Goal: Information Seeking & Learning: Learn about a topic

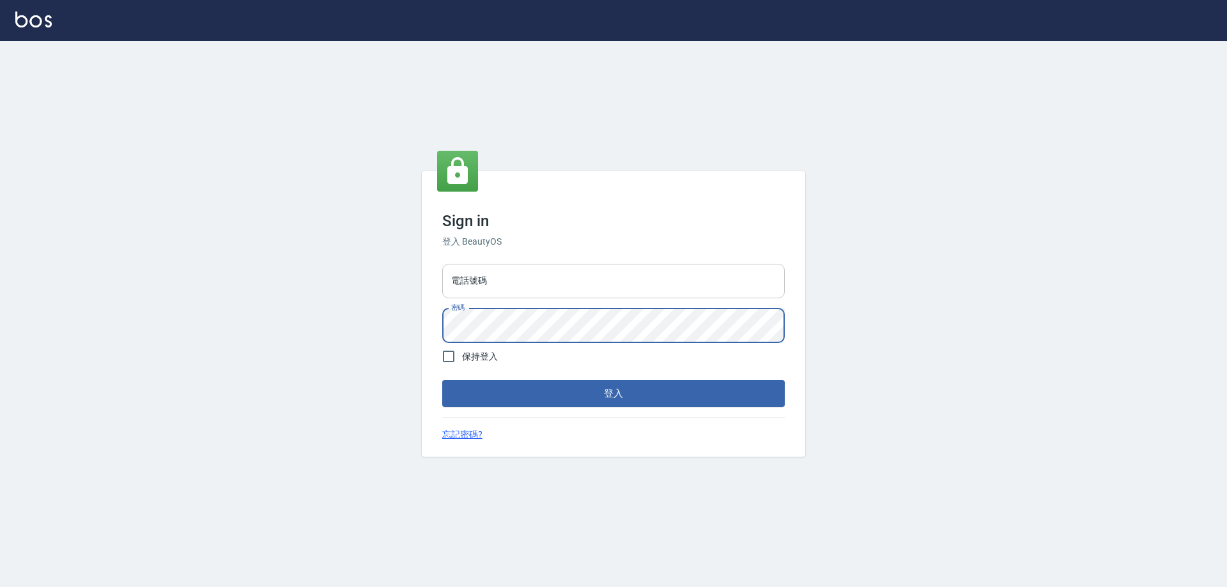
click at [491, 294] on input "電話號碼" at bounding box center [613, 281] width 342 height 34
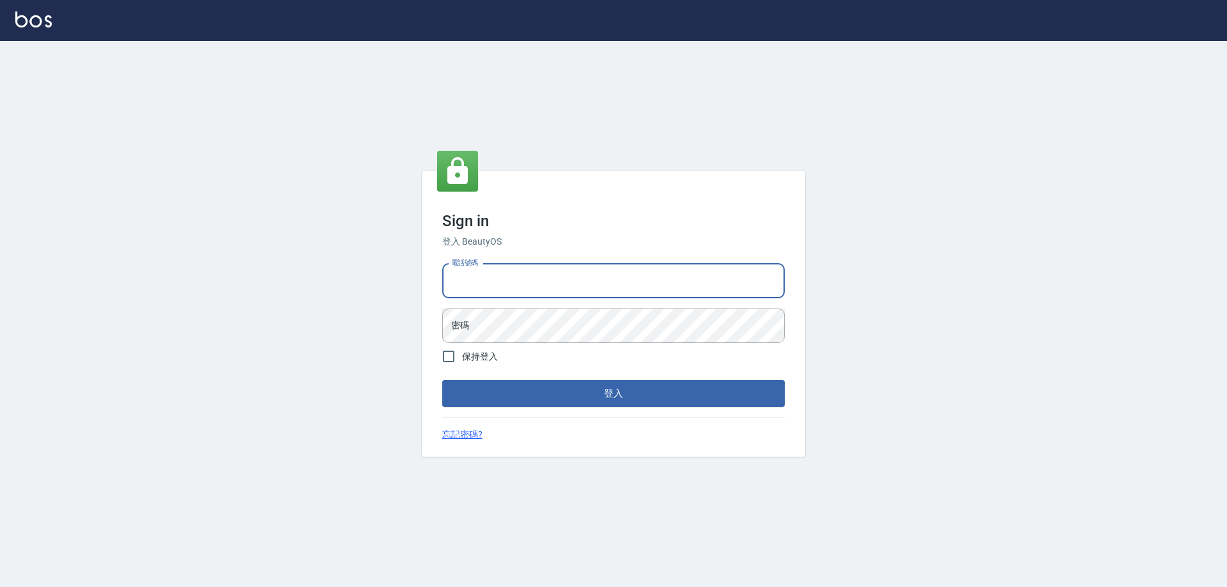
type input "0910967130"
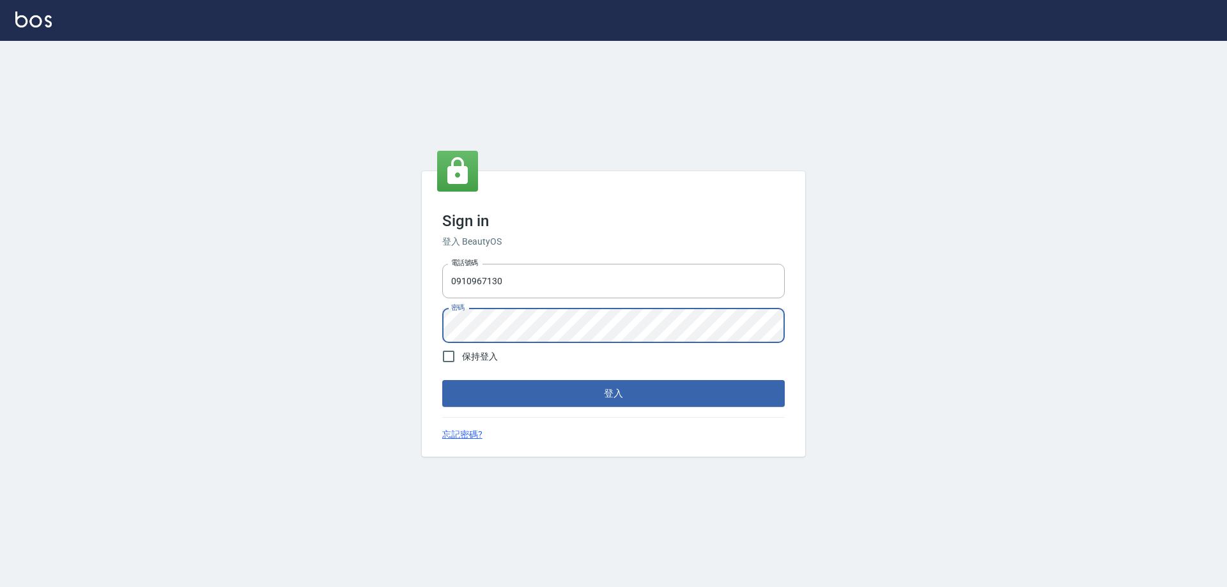
click at [442, 380] on button "登入" at bounding box center [613, 393] width 342 height 27
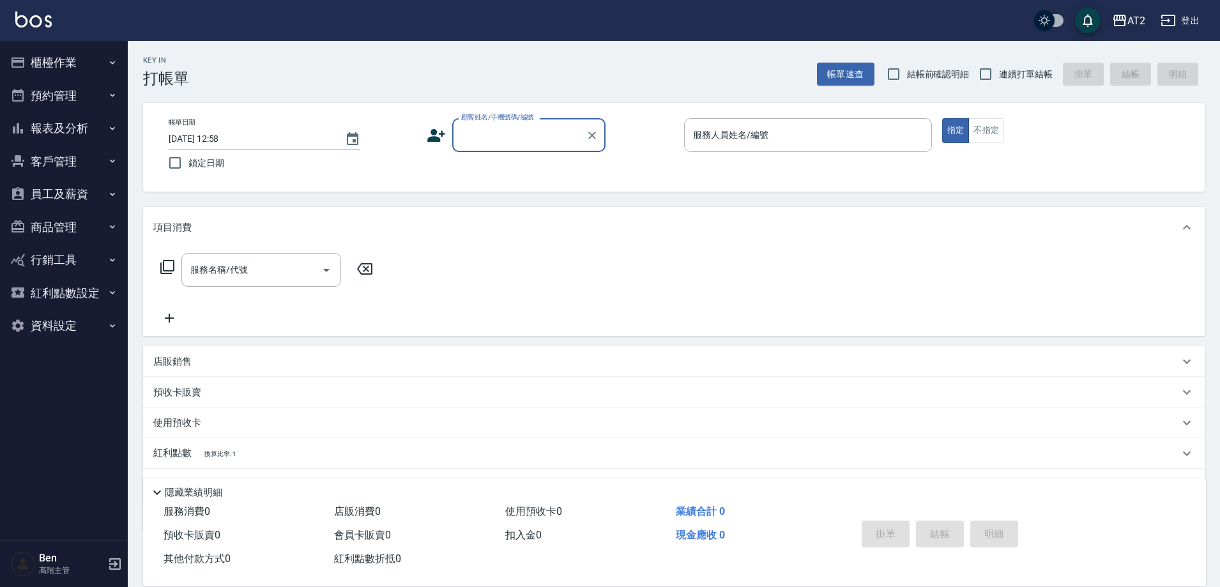
click at [1136, 17] on div "AT2" at bounding box center [1137, 21] width 18 height 16
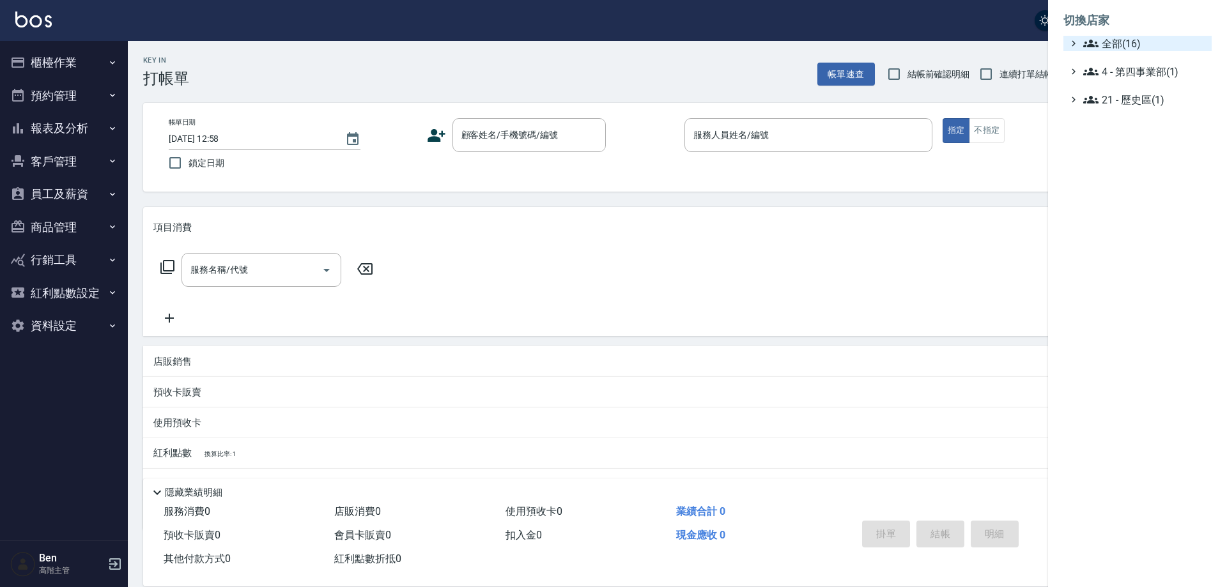
click at [1138, 37] on span "全部(16)" at bounding box center [1144, 43] width 123 height 15
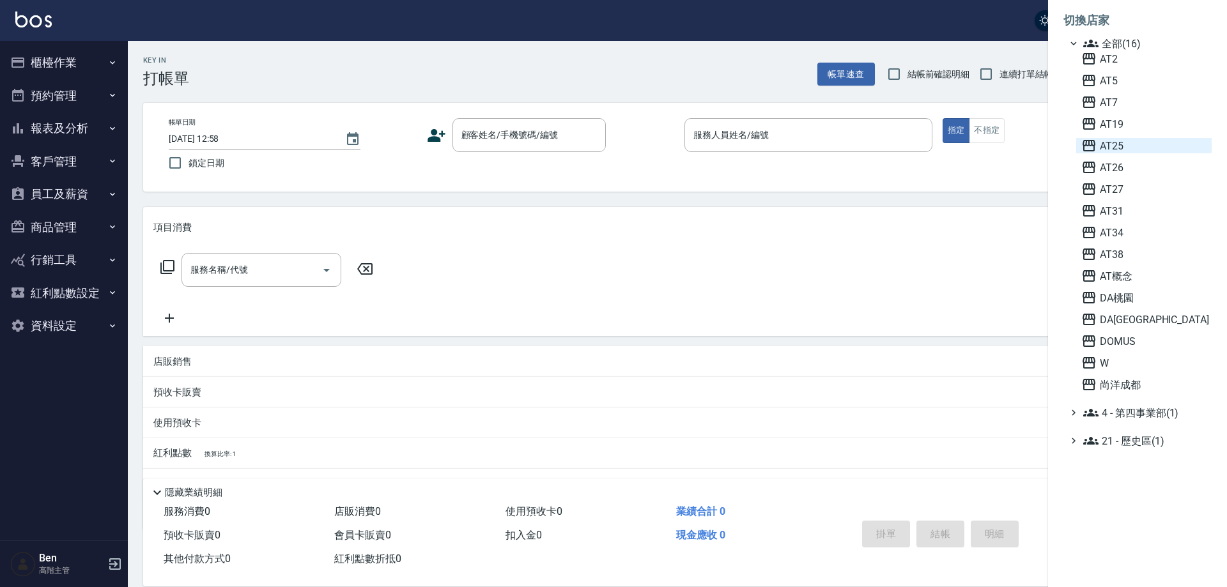
click at [1141, 145] on span "AT25" at bounding box center [1143, 145] width 125 height 15
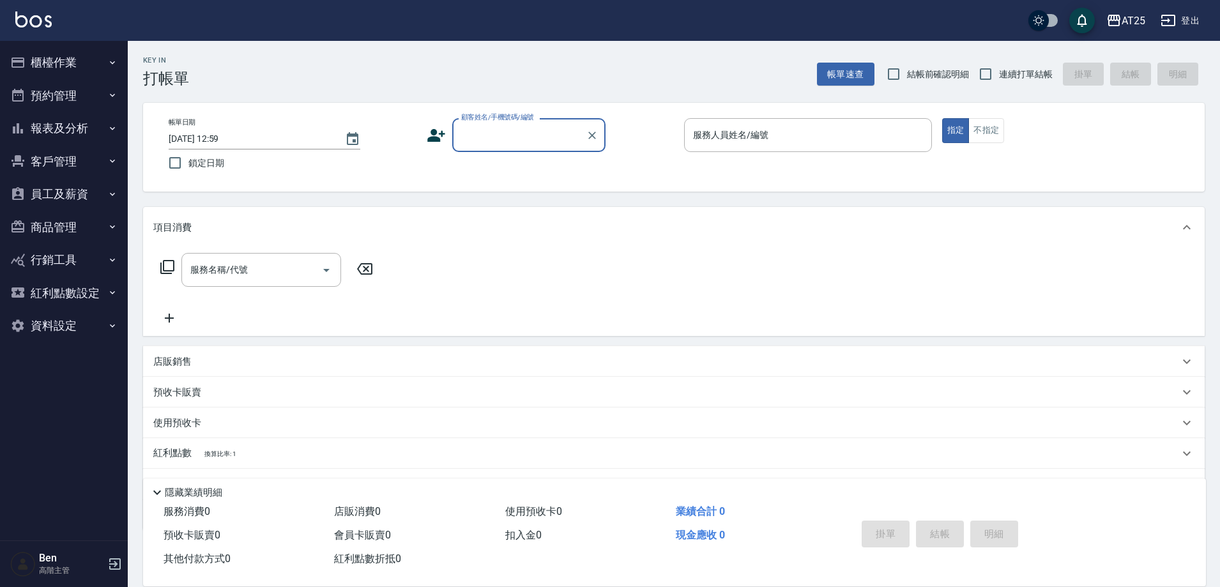
click at [71, 118] on button "報表及分析" at bounding box center [64, 128] width 118 height 33
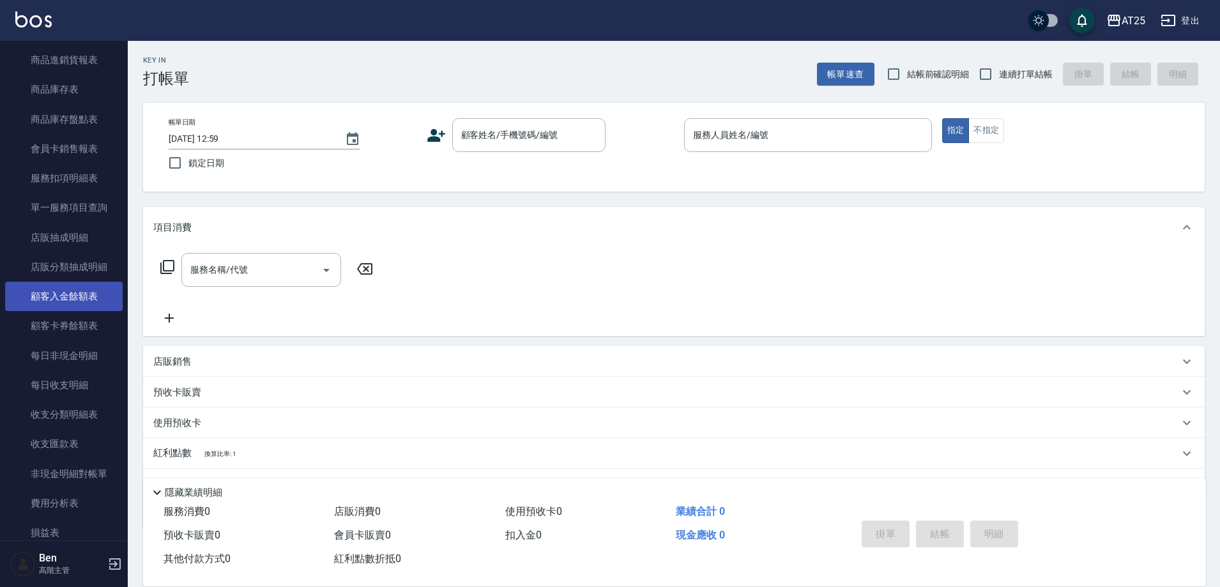
scroll to position [511, 0]
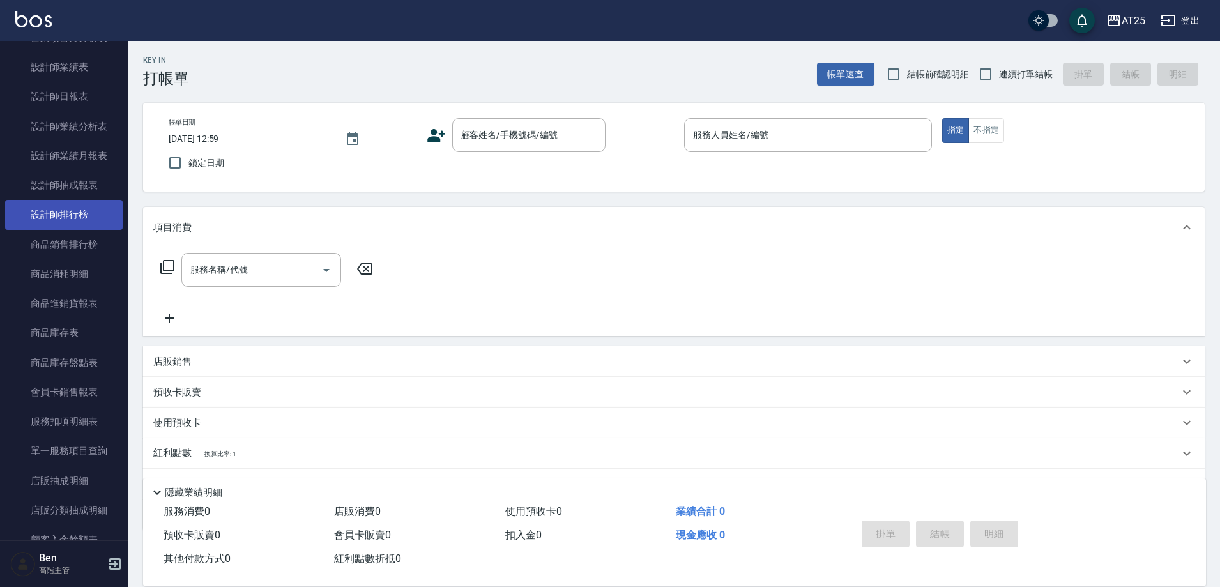
click at [66, 218] on link "設計師排行榜" at bounding box center [64, 214] width 118 height 29
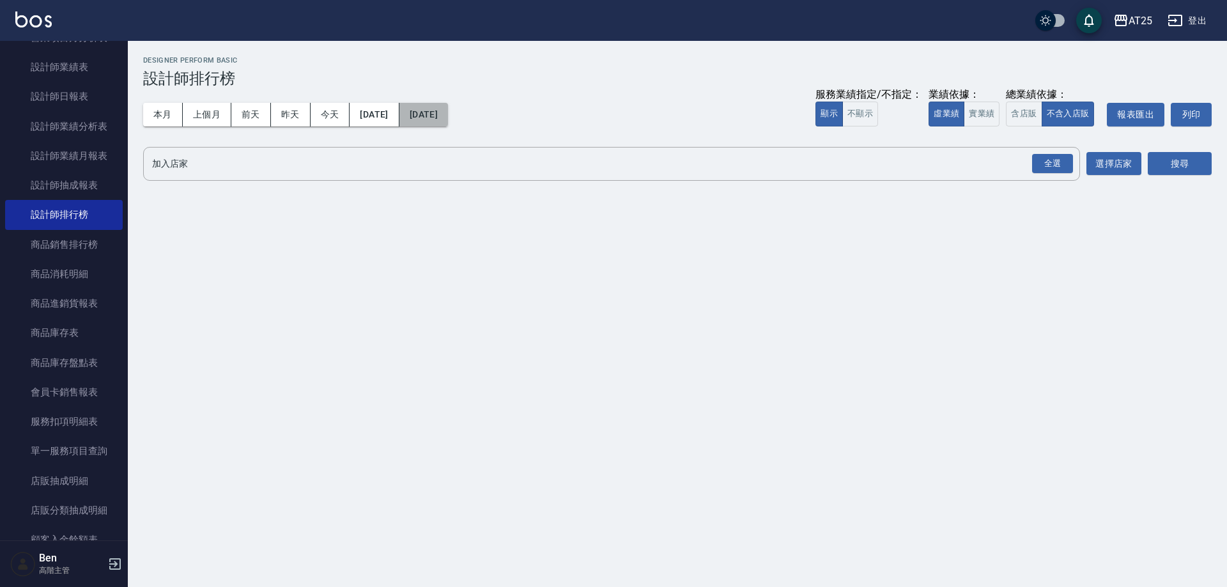
click at [448, 108] on button "[DATE]" at bounding box center [423, 115] width 49 height 24
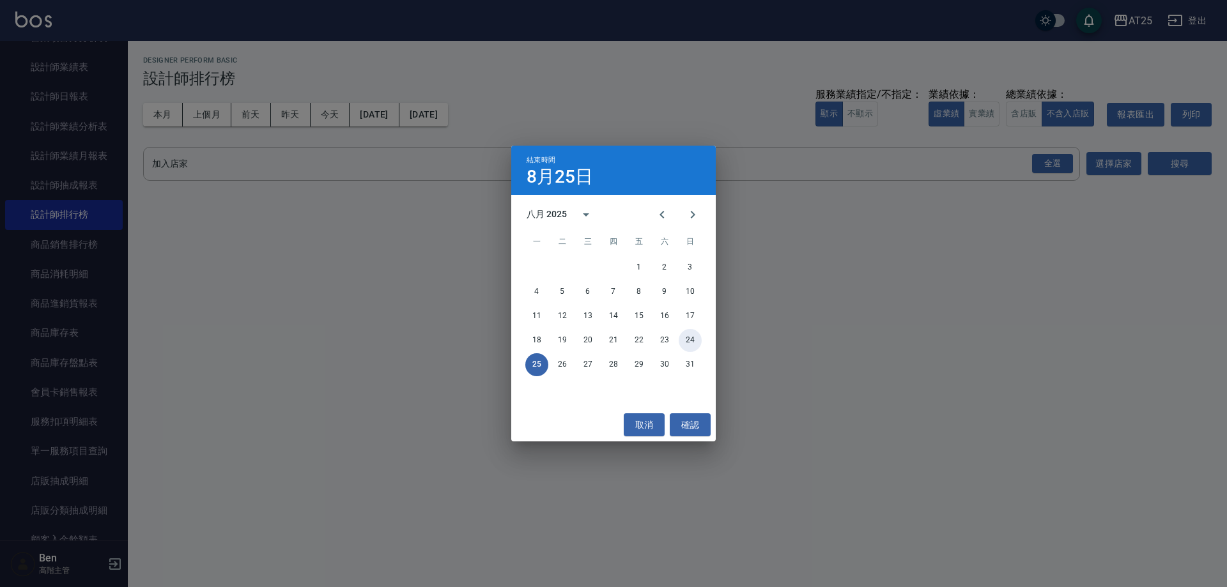
click at [693, 338] on button "24" at bounding box center [689, 340] width 23 height 23
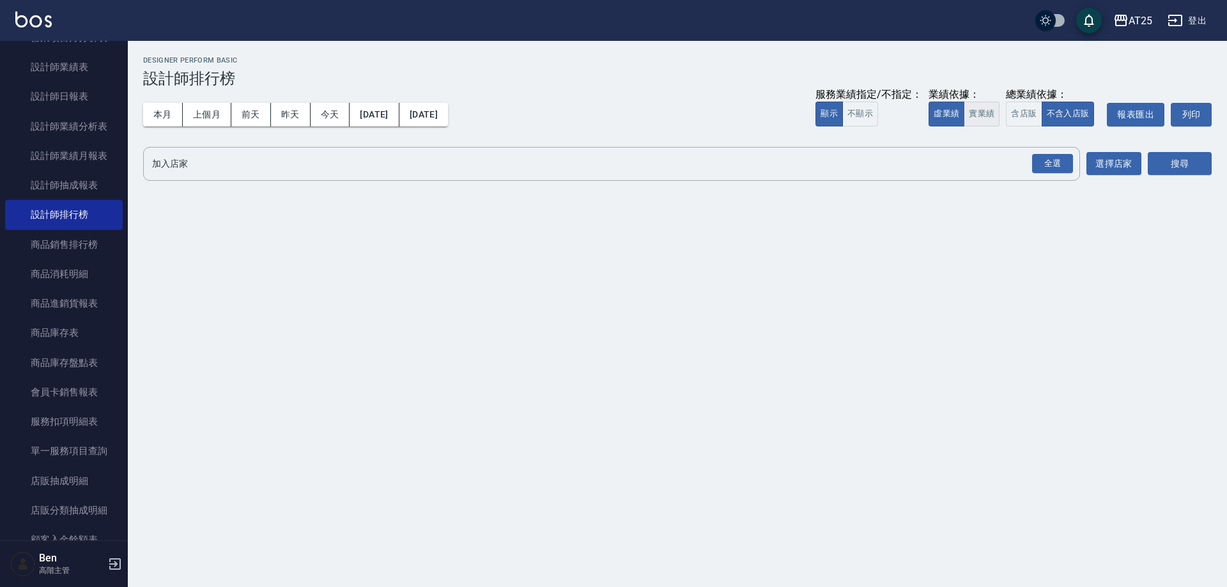
click at [970, 119] on button "實業績" at bounding box center [981, 114] width 36 height 25
click at [1051, 165] on div "全選" at bounding box center [1052, 164] width 41 height 20
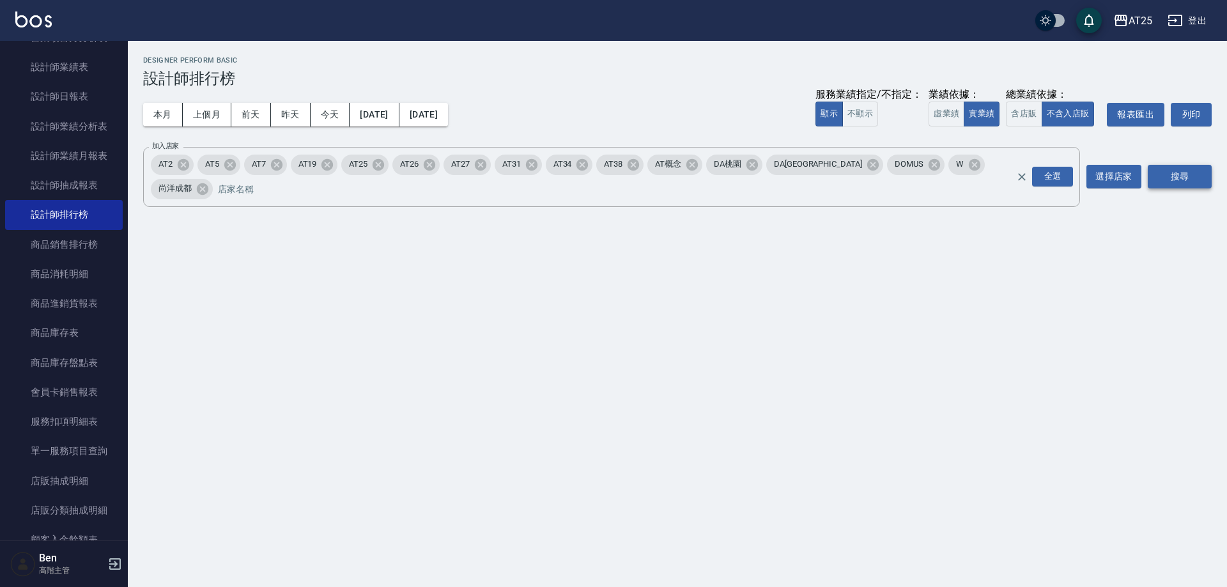
click at [1186, 165] on button "搜尋" at bounding box center [1179, 177] width 64 height 24
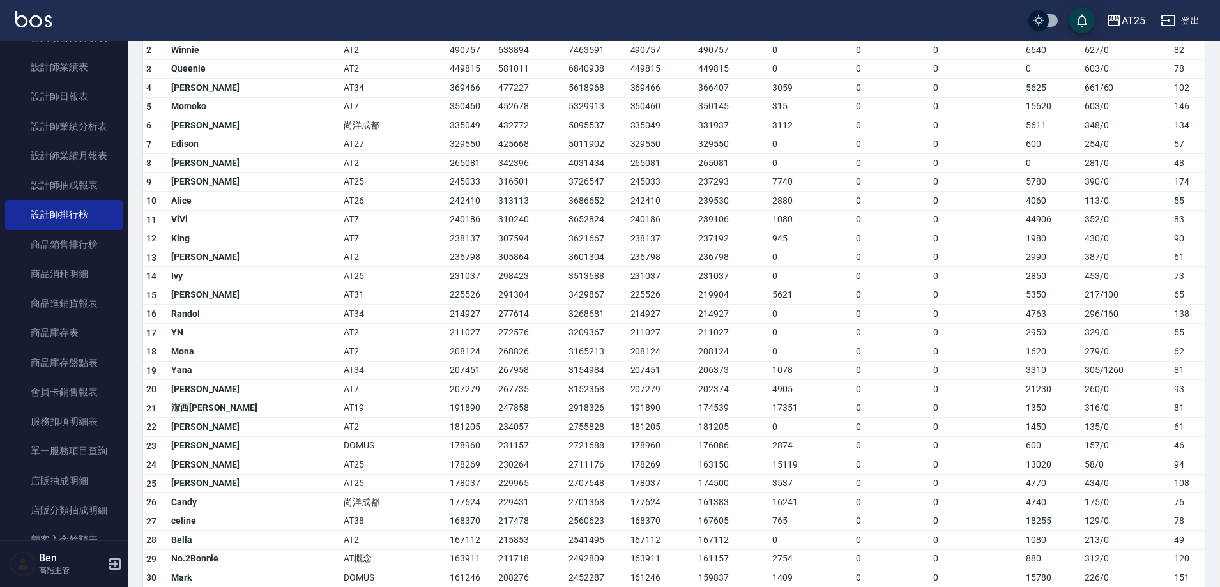
scroll to position [319, 0]
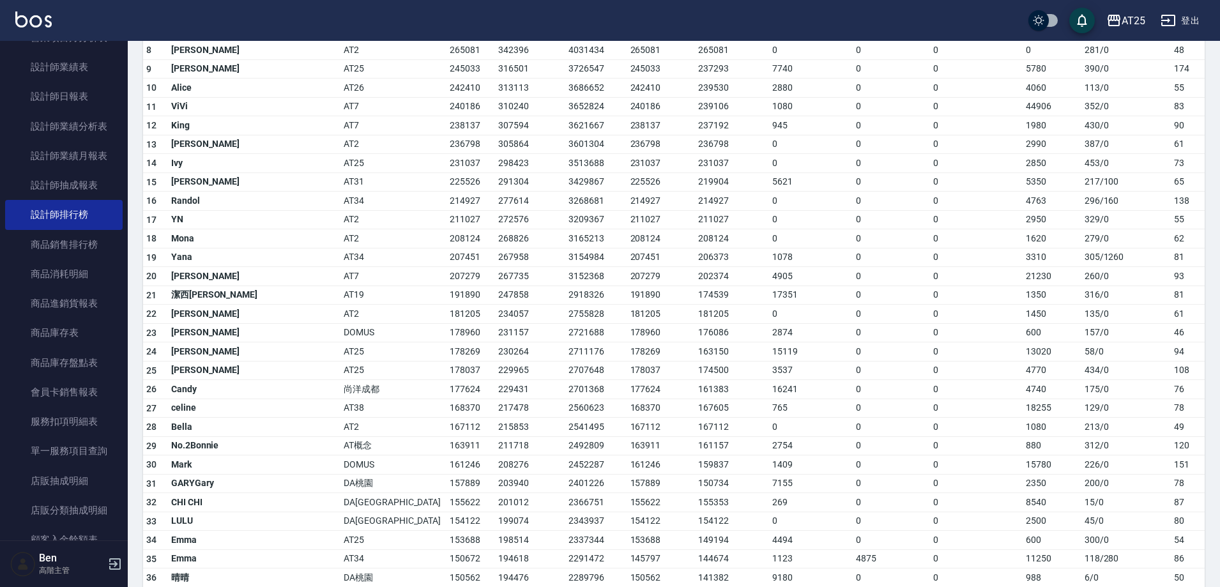
click at [565, 267] on td "3152368" at bounding box center [595, 276] width 61 height 19
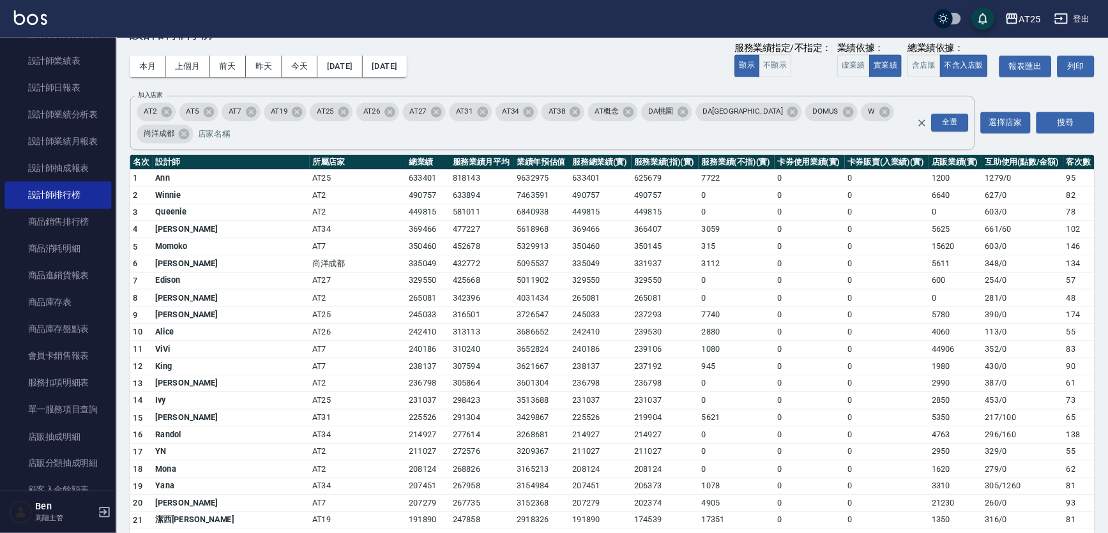
scroll to position [64, 0]
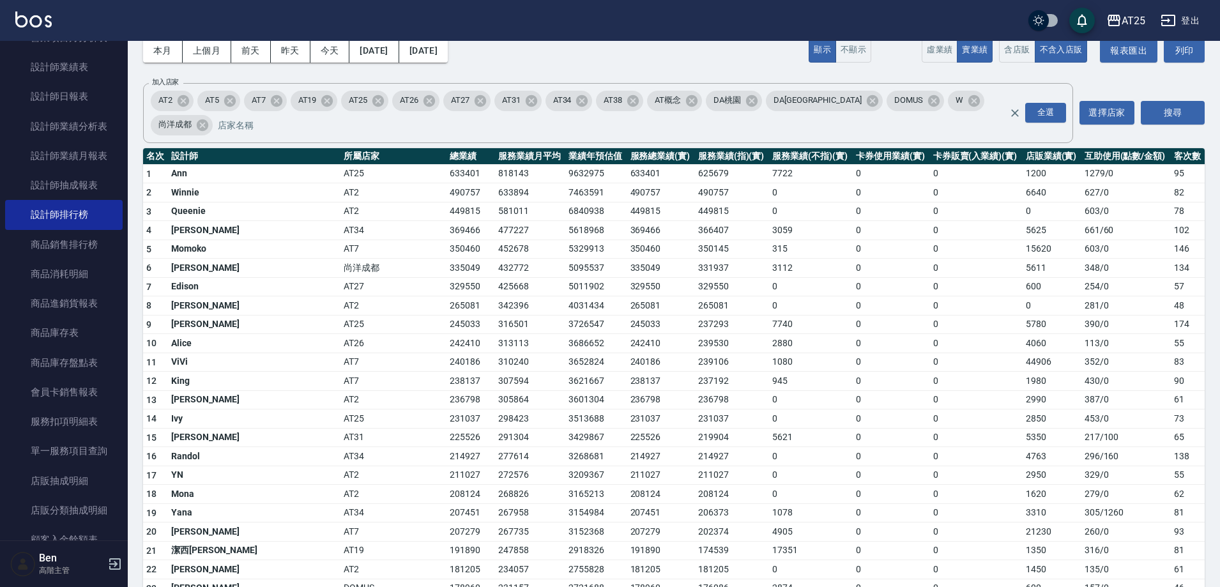
click at [447, 221] on td "369466" at bounding box center [471, 230] width 49 height 19
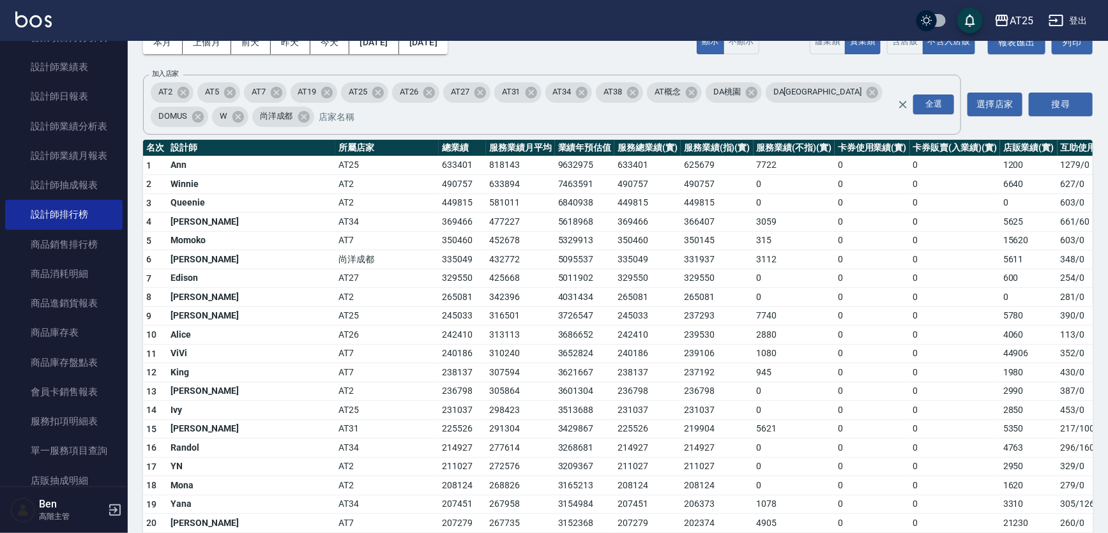
scroll to position [6, 0]
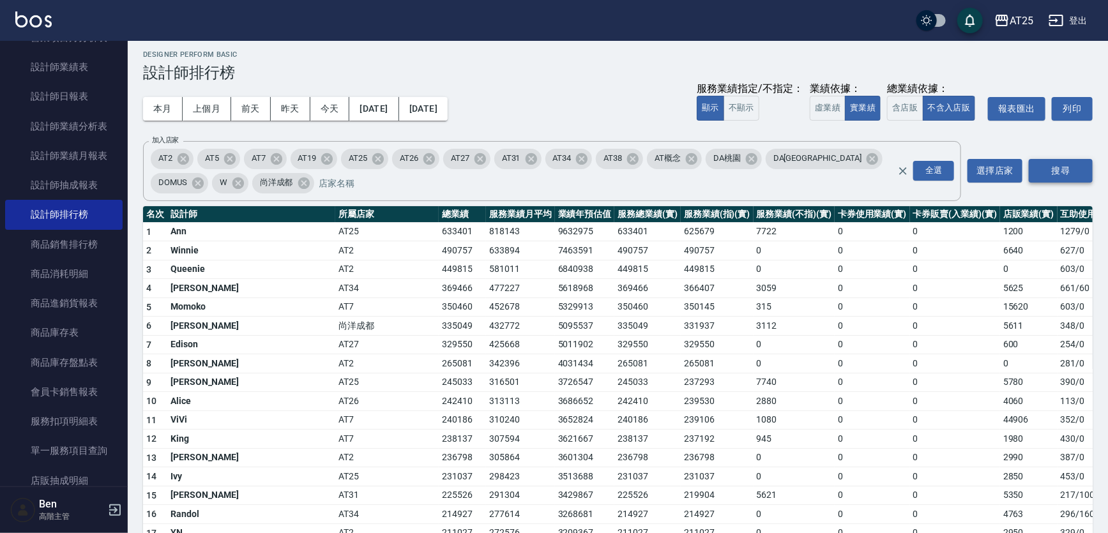
click at [1078, 169] on button "搜尋" at bounding box center [1061, 171] width 64 height 24
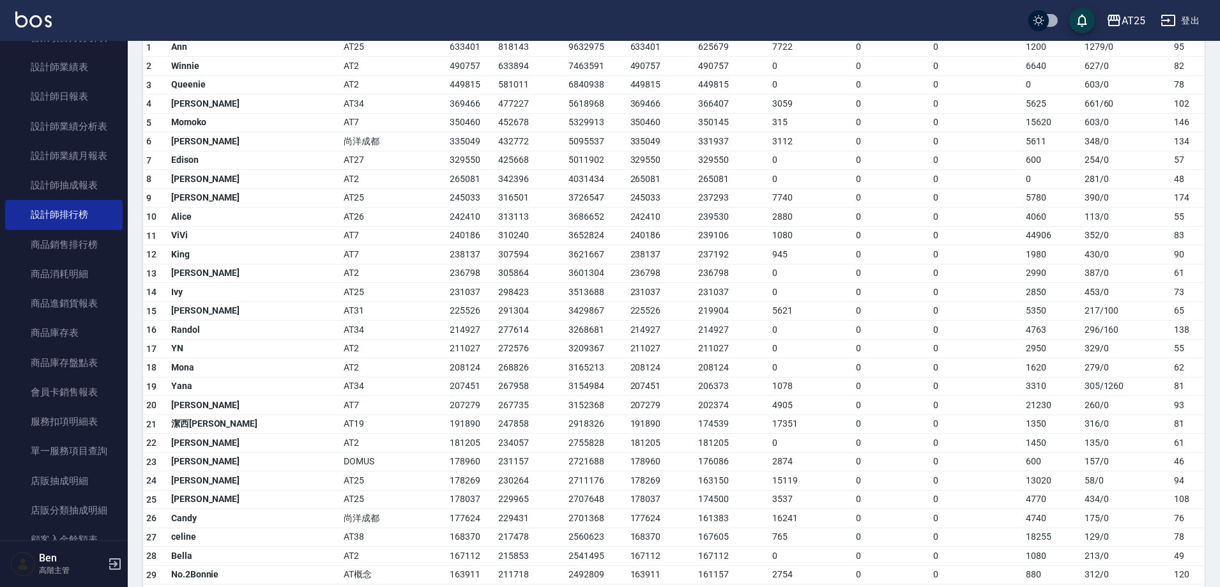
scroll to position [192, 0]
click at [447, 244] on td "238137" at bounding box center [471, 253] width 49 height 19
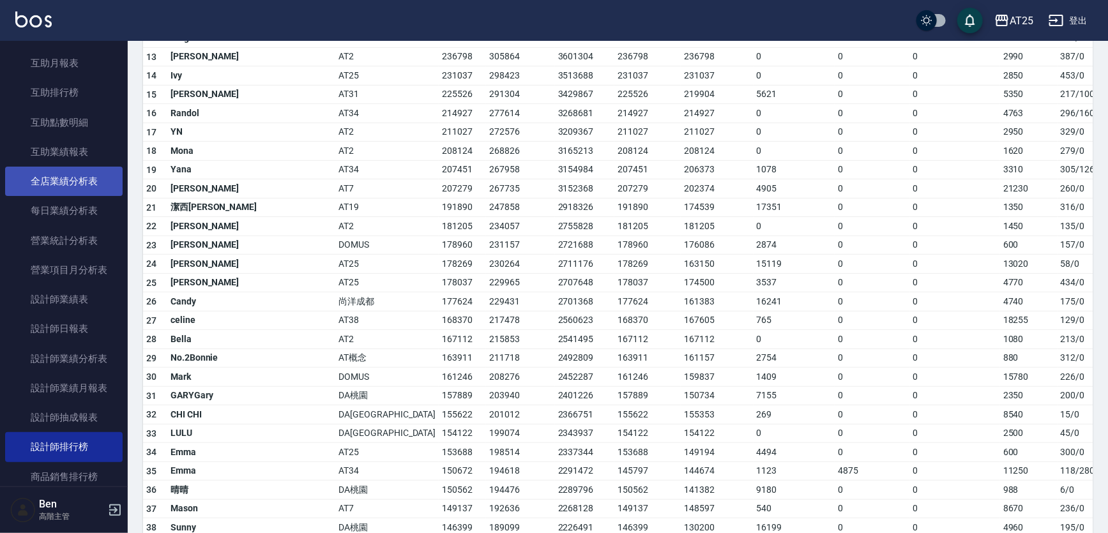
scroll to position [104, 0]
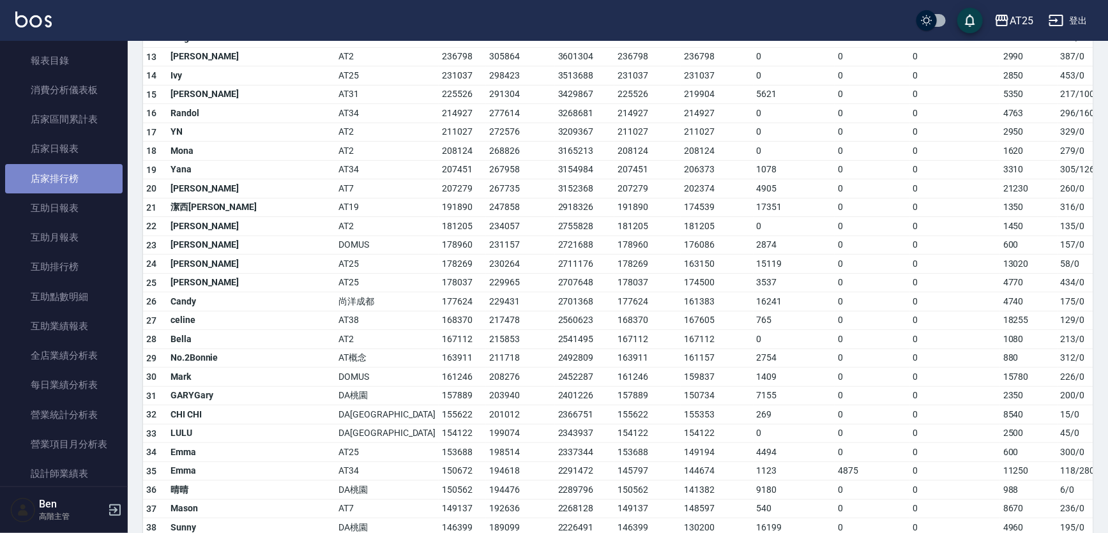
click at [70, 185] on link "店家排行榜" at bounding box center [64, 178] width 118 height 29
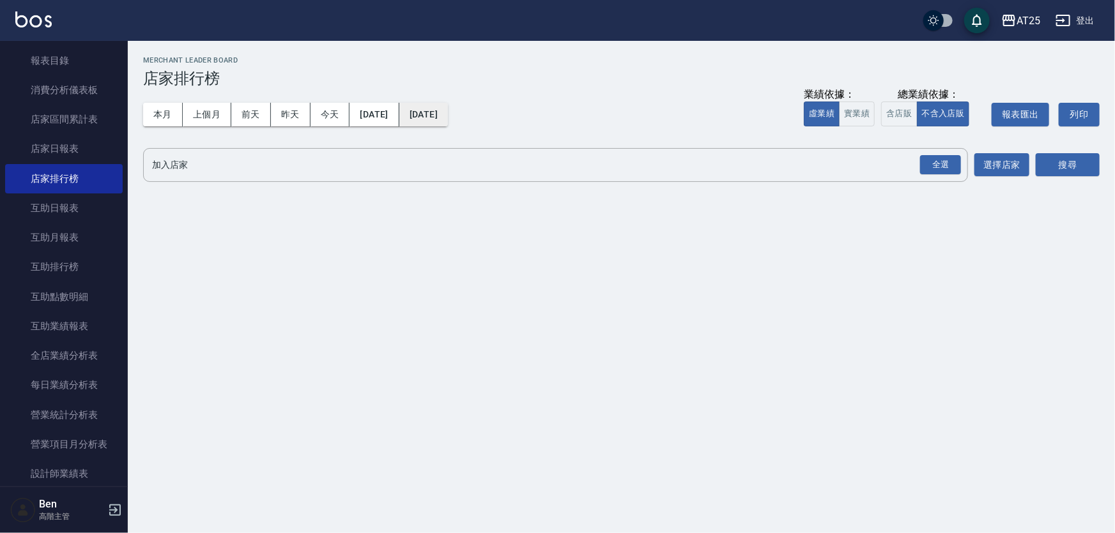
click at [448, 109] on button "[DATE]" at bounding box center [423, 115] width 49 height 24
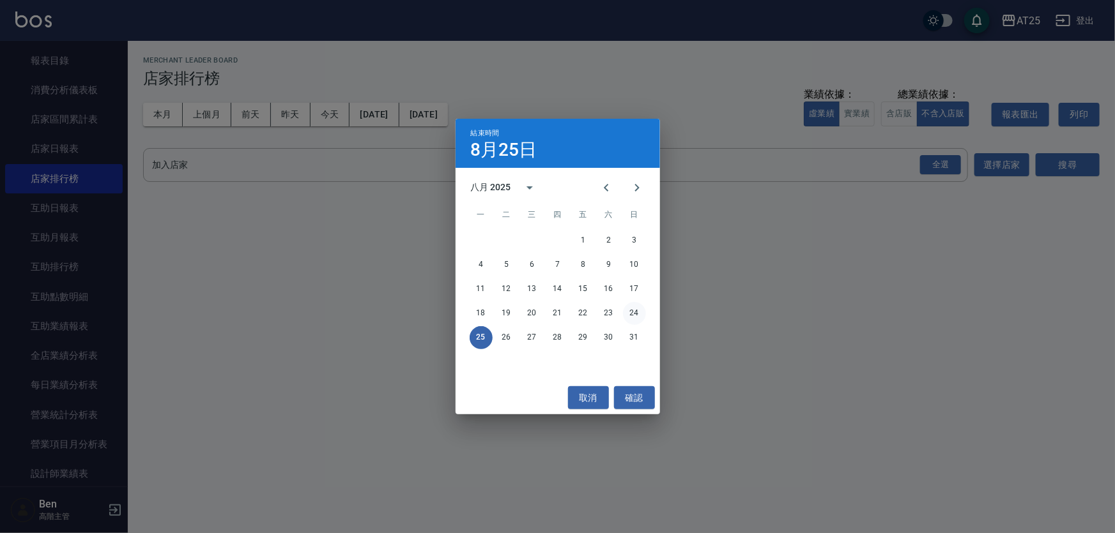
click at [629, 312] on button "24" at bounding box center [634, 313] width 23 height 23
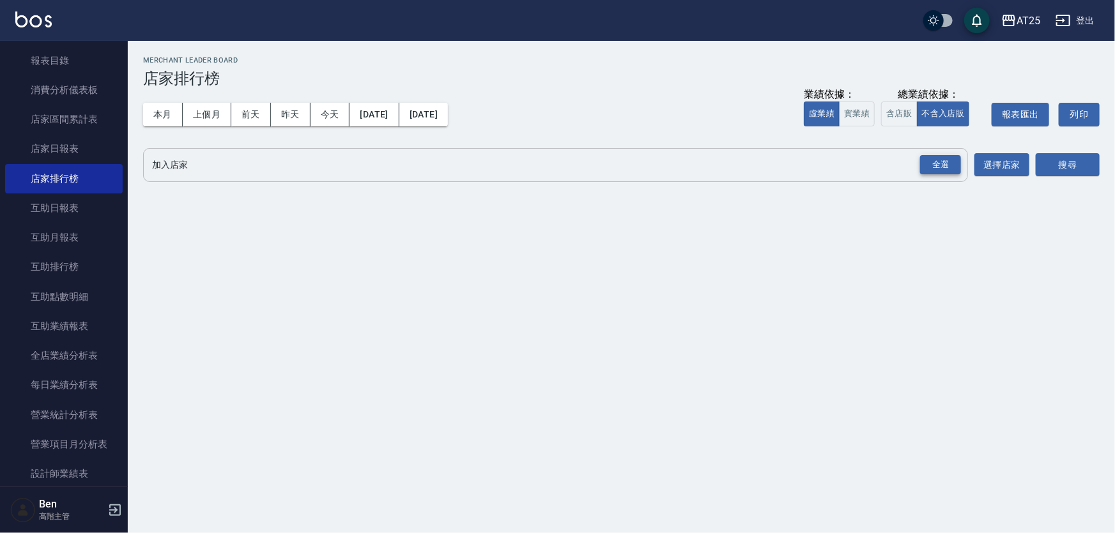
click at [935, 164] on div "全選" at bounding box center [940, 165] width 41 height 20
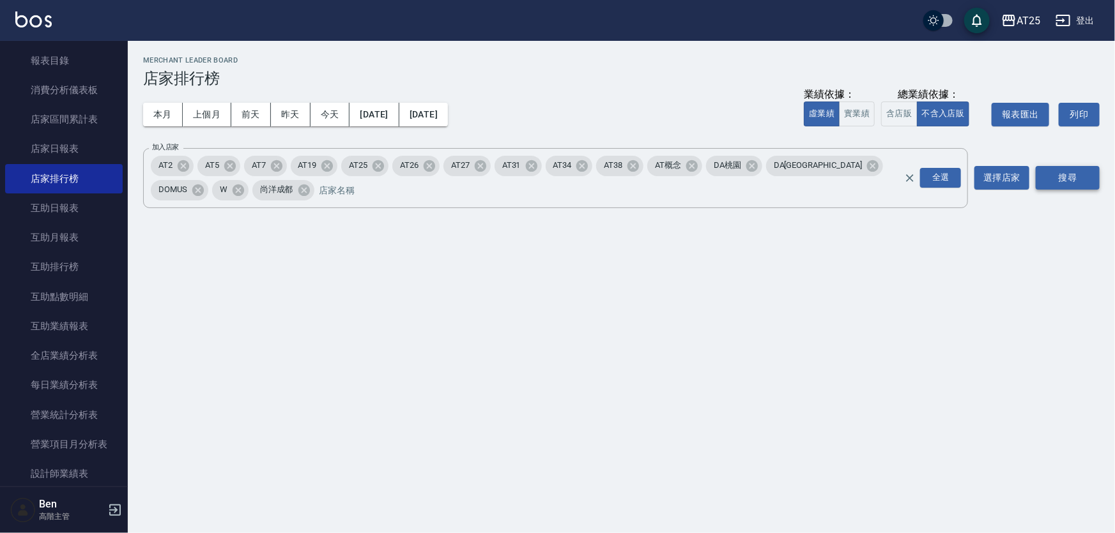
click at [1084, 185] on button "搜尋" at bounding box center [1068, 178] width 64 height 24
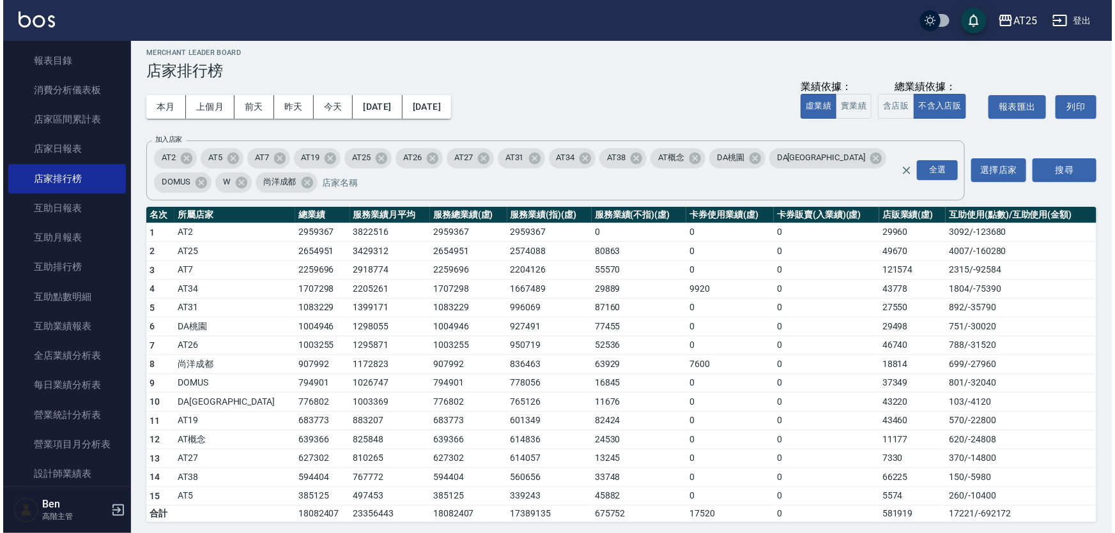
scroll to position [10, 0]
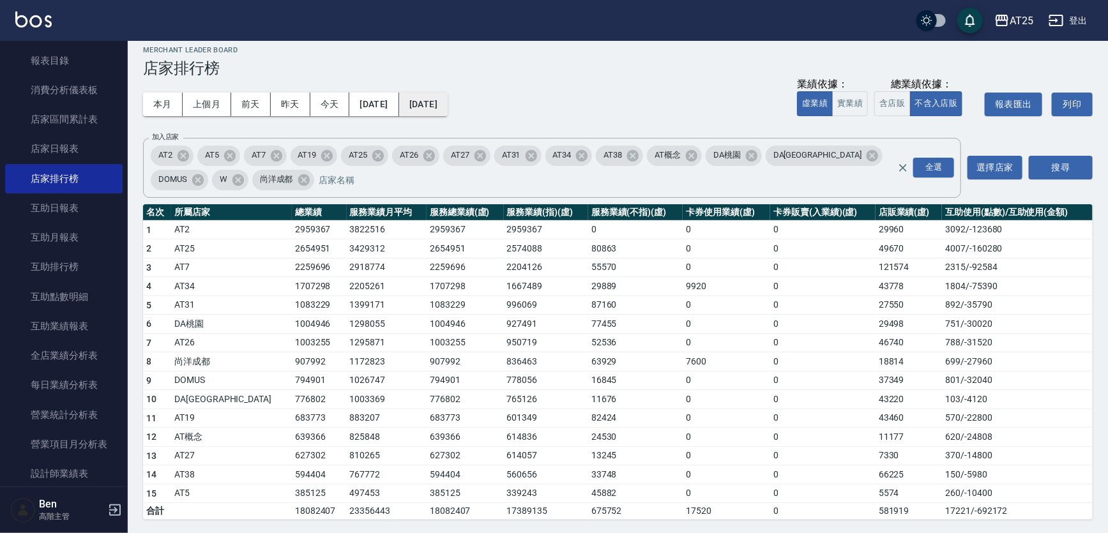
click at [448, 103] on button "[DATE]" at bounding box center [423, 105] width 49 height 24
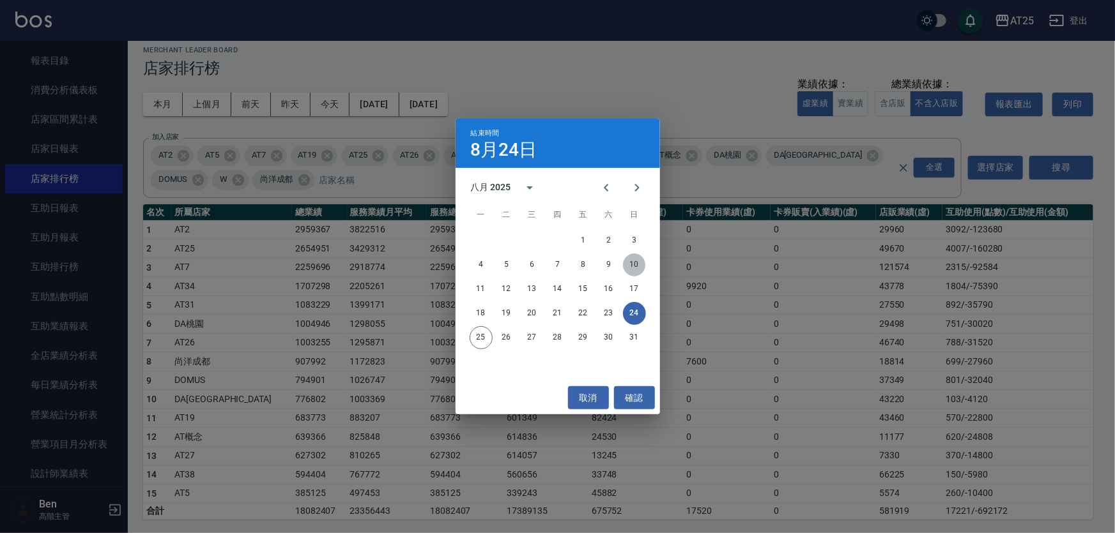
click at [633, 265] on button "10" at bounding box center [634, 265] width 23 height 23
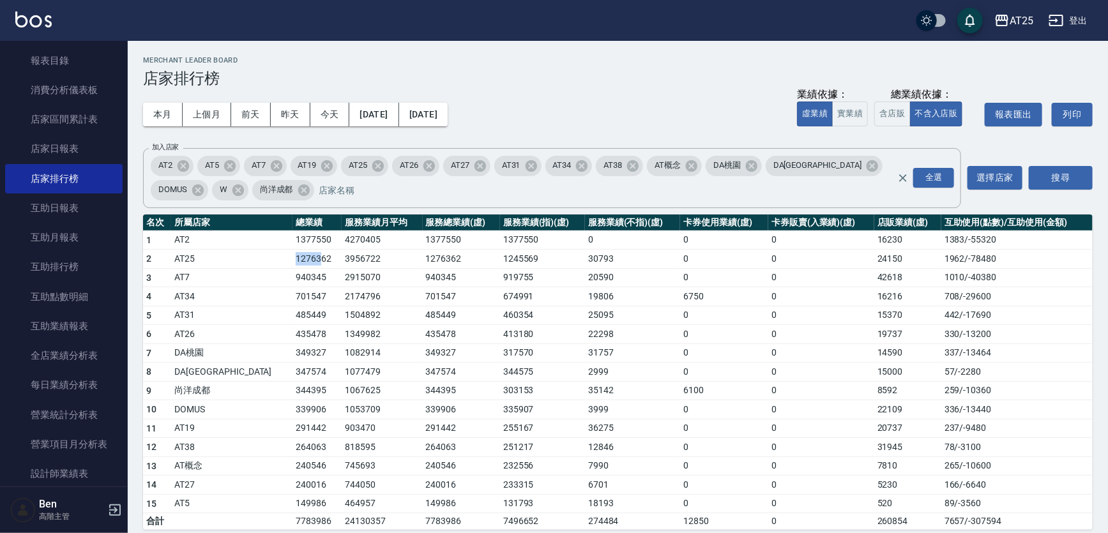
drag, startPoint x: 231, startPoint y: 263, endPoint x: 255, endPoint y: 263, distance: 24.3
click at [293, 263] on td "1276362" at bounding box center [317, 259] width 49 height 19
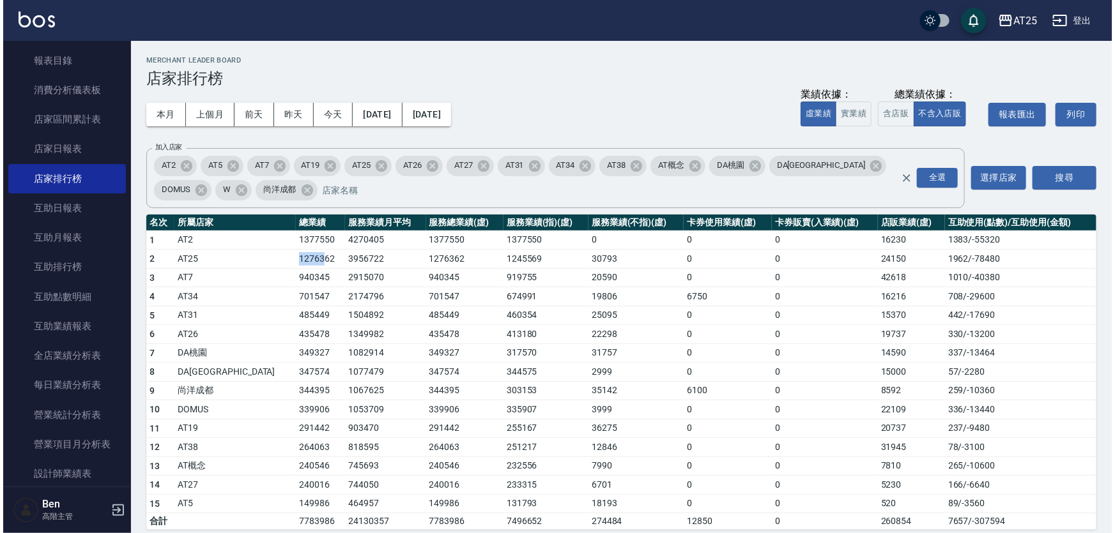
scroll to position [10, 0]
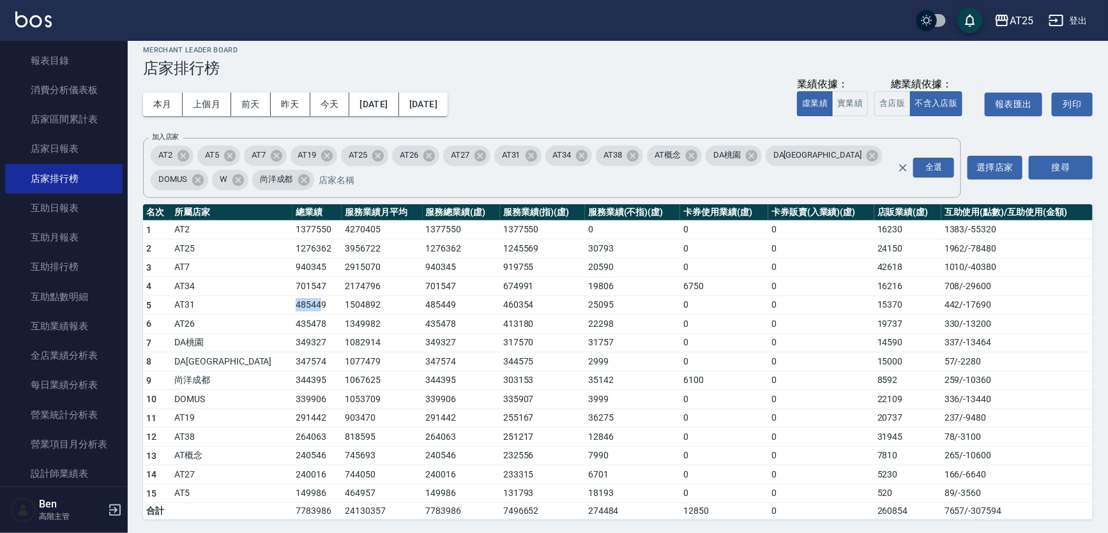
drag, startPoint x: 230, startPoint y: 305, endPoint x: 256, endPoint y: 303, distance: 25.6
click at [293, 303] on td "485449" at bounding box center [317, 305] width 49 height 19
click at [448, 111] on button "[DATE]" at bounding box center [423, 105] width 49 height 24
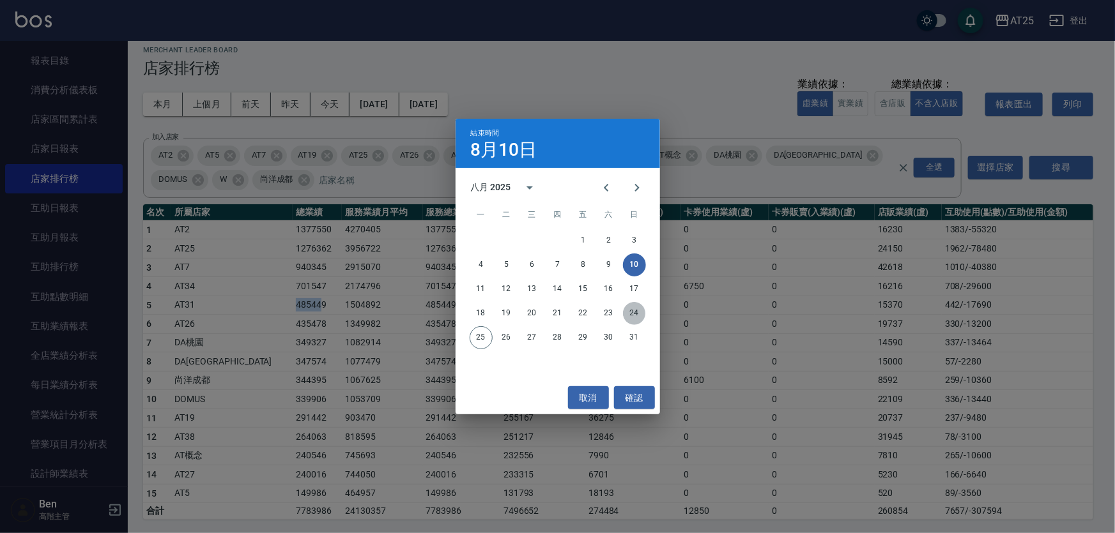
click at [632, 311] on button "24" at bounding box center [634, 313] width 23 height 23
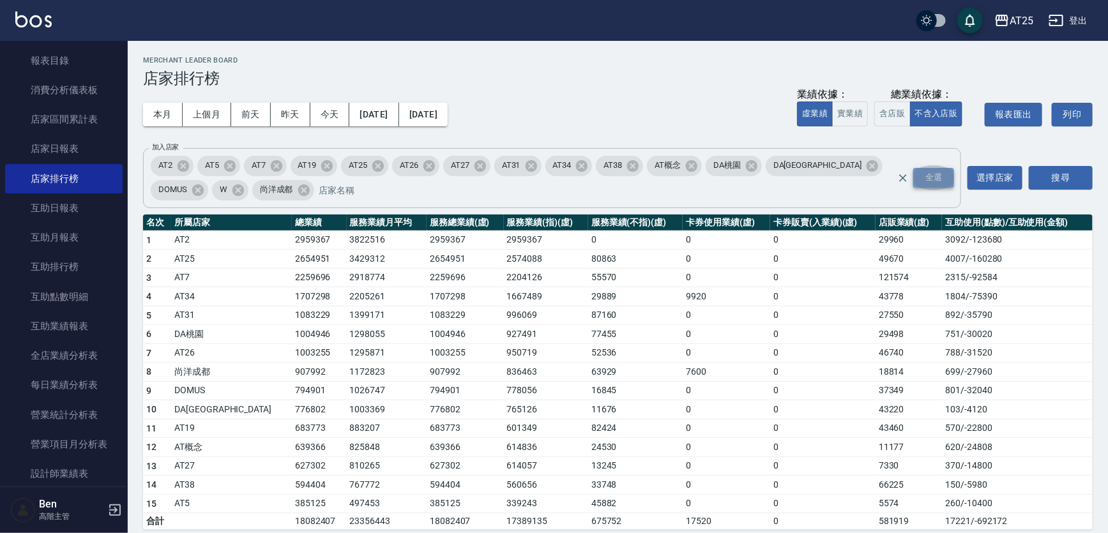
click at [933, 175] on div "全選" at bounding box center [934, 178] width 41 height 20
click at [1048, 177] on button "搜尋" at bounding box center [1061, 178] width 64 height 24
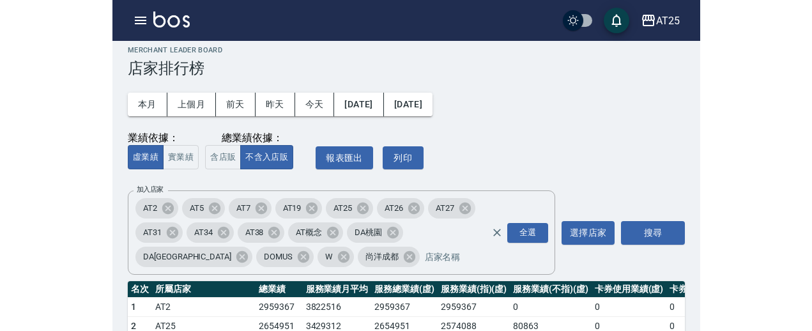
scroll to position [126, 0]
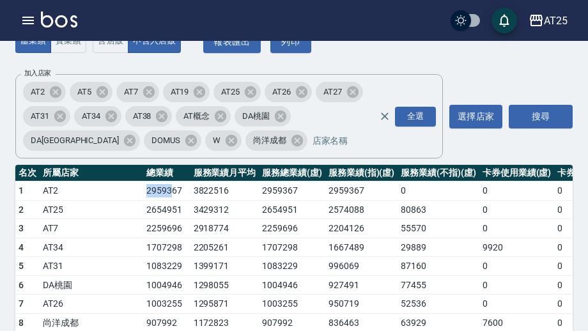
drag, startPoint x: 83, startPoint y: 192, endPoint x: 109, endPoint y: 192, distance: 25.6
click at [143, 192] on td "2959367" at bounding box center [166, 190] width 47 height 19
copy td "29593"
drag, startPoint x: 80, startPoint y: 208, endPoint x: 110, endPoint y: 207, distance: 29.4
click at [110, 207] on tr "2 AT25 2654951 3429312 2654951 2574088 80863 0 0 49670 4007 / -160280" at bounding box center [423, 209] width 816 height 19
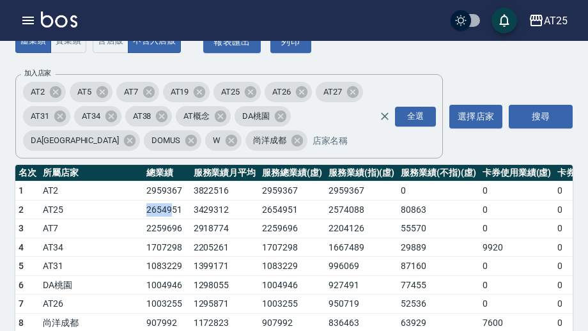
copy tr "26549"
drag, startPoint x: 132, startPoint y: 192, endPoint x: 156, endPoint y: 194, distance: 24.4
click at [190, 194] on td "3822516" at bounding box center [224, 190] width 69 height 19
copy td "38225"
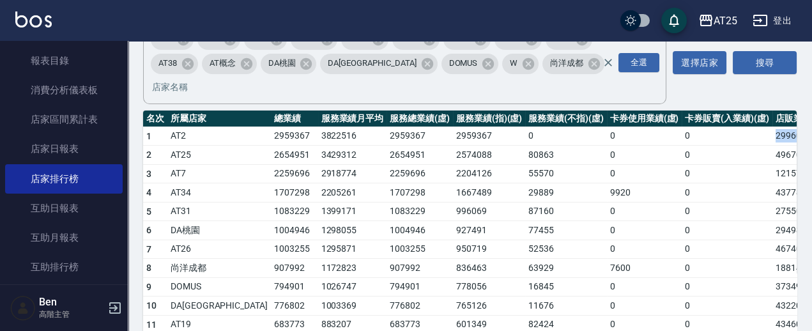
drag, startPoint x: 707, startPoint y: 112, endPoint x: 746, endPoint y: 112, distance: 38.3
click at [747, 126] on tr "1 AT2 2959367 3822516 2959367 2959367 0 0 0 29960 3092 / -123680" at bounding box center [551, 135] width 816 height 19
copy tr "29960"
drag, startPoint x: 260, startPoint y: 132, endPoint x: 281, endPoint y: 132, distance: 21.1
click at [318, 146] on td "3429312" at bounding box center [352, 155] width 69 height 19
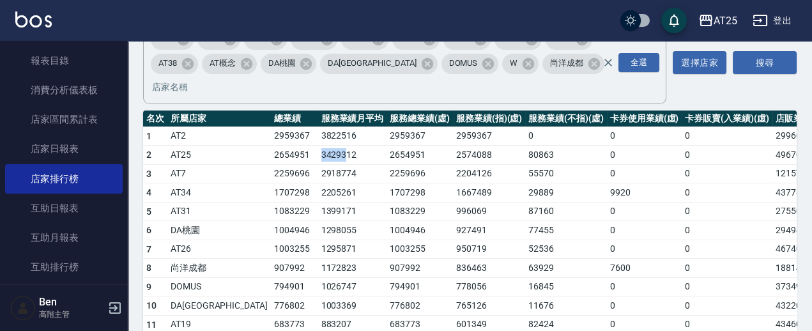
copy td "34293"
click at [754, 146] on tr "2 AT25 2654951 3429312 2654951 2574088 80863 0 0 49670 4007 / -160280" at bounding box center [551, 155] width 816 height 19
copy tr "49670"
drag, startPoint x: 211, startPoint y: 152, endPoint x: 235, endPoint y: 153, distance: 24.3
click at [271, 164] on td "2259696" at bounding box center [294, 173] width 47 height 19
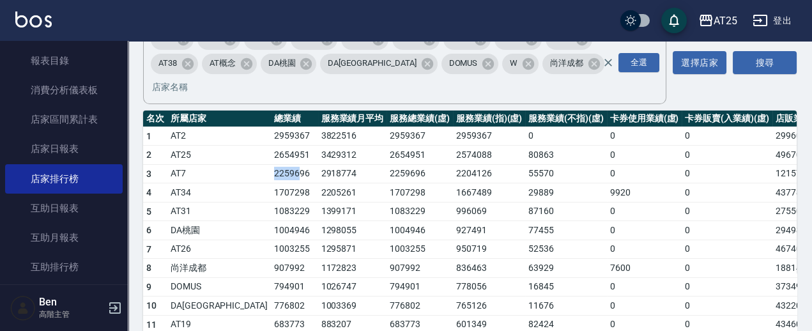
copy td "22596"
drag, startPoint x: 260, startPoint y: 149, endPoint x: 282, endPoint y: 152, distance: 22.5
click at [318, 164] on td "2918774" at bounding box center [352, 173] width 69 height 19
copy td "29187"
drag, startPoint x: 711, startPoint y: 150, endPoint x: 751, endPoint y: 150, distance: 39.6
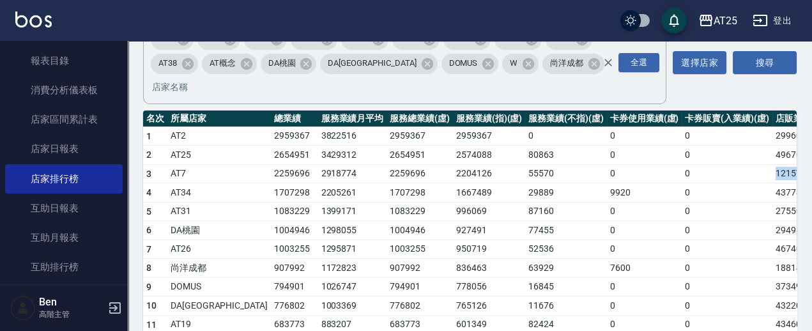
click at [772, 164] on td "121574" at bounding box center [800, 173] width 57 height 19
copy td "121574"
drag, startPoint x: 212, startPoint y: 167, endPoint x: 236, endPoint y: 168, distance: 24.3
click at [271, 183] on td "1707298" at bounding box center [294, 192] width 47 height 19
copy td "17072"
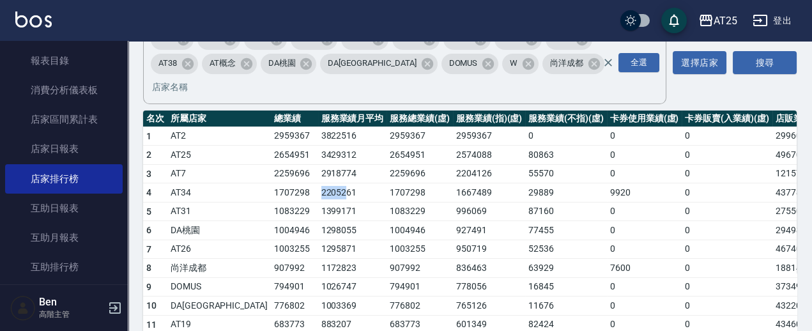
drag, startPoint x: 260, startPoint y: 171, endPoint x: 283, endPoint y: 171, distance: 23.0
click at [318, 183] on td "2205261" at bounding box center [352, 192] width 69 height 19
drag, startPoint x: 711, startPoint y: 168, endPoint x: 744, endPoint y: 168, distance: 32.6
click at [772, 183] on td "43778" at bounding box center [800, 192] width 57 height 19
drag, startPoint x: 212, startPoint y: 187, endPoint x: 238, endPoint y: 187, distance: 26.2
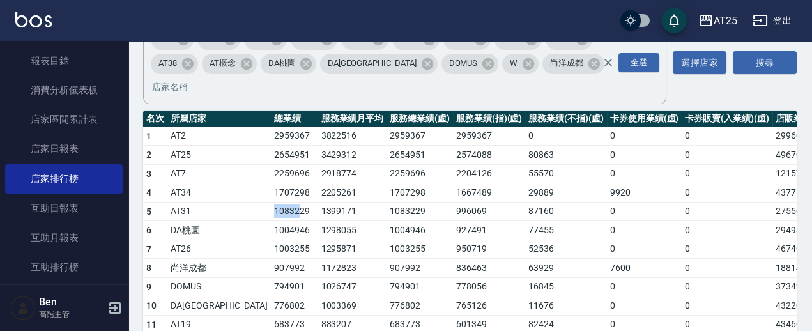
click at [271, 202] on td "1083229" at bounding box center [294, 211] width 47 height 19
drag, startPoint x: 265, startPoint y: 189, endPoint x: 282, endPoint y: 190, distance: 17.3
click at [318, 202] on td "1399171" at bounding box center [352, 211] width 69 height 19
click at [772, 202] on td "27550" at bounding box center [800, 211] width 57 height 19
drag, startPoint x: 217, startPoint y: 209, endPoint x: 239, endPoint y: 209, distance: 22.4
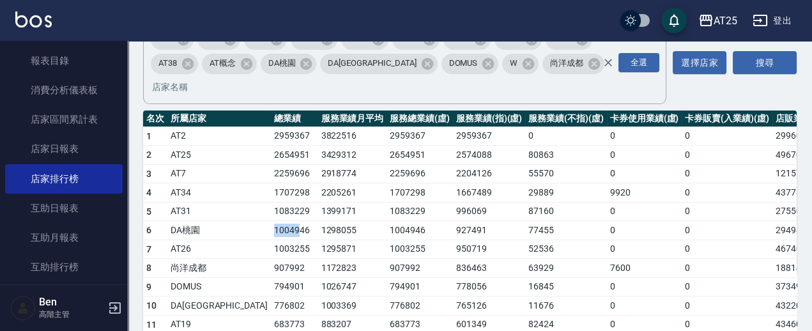
click at [271, 221] on td "1004946" at bounding box center [294, 230] width 47 height 19
drag, startPoint x: 257, startPoint y: 206, endPoint x: 285, endPoint y: 206, distance: 28.1
click at [318, 221] on td "1298055" at bounding box center [352, 230] width 69 height 19
drag, startPoint x: 709, startPoint y: 209, endPoint x: 740, endPoint y: 209, distance: 30.7
click at [772, 221] on td "29498" at bounding box center [800, 230] width 57 height 19
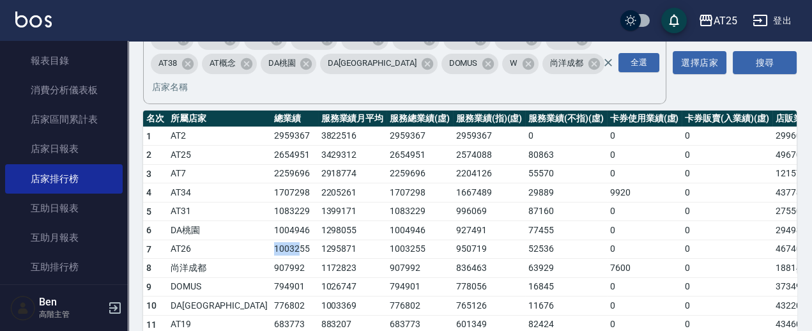
drag, startPoint x: 211, startPoint y: 227, endPoint x: 236, endPoint y: 227, distance: 24.9
click at [271, 240] on td "1003255" at bounding box center [294, 249] width 47 height 19
drag, startPoint x: 259, startPoint y: 225, endPoint x: 284, endPoint y: 224, distance: 24.9
click at [318, 240] on td "1295871" at bounding box center [352, 249] width 69 height 19
drag, startPoint x: 719, startPoint y: 226, endPoint x: 741, endPoint y: 227, distance: 21.7
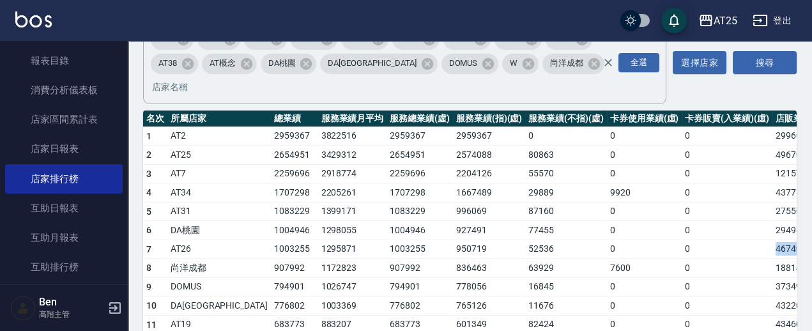
click at [772, 240] on td "46740" at bounding box center [800, 249] width 57 height 19
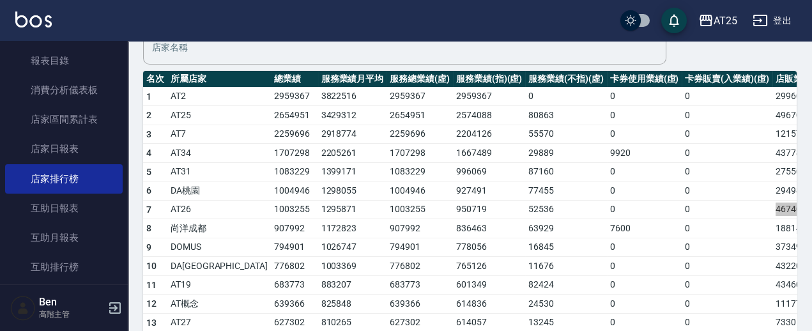
scroll to position [185, 0]
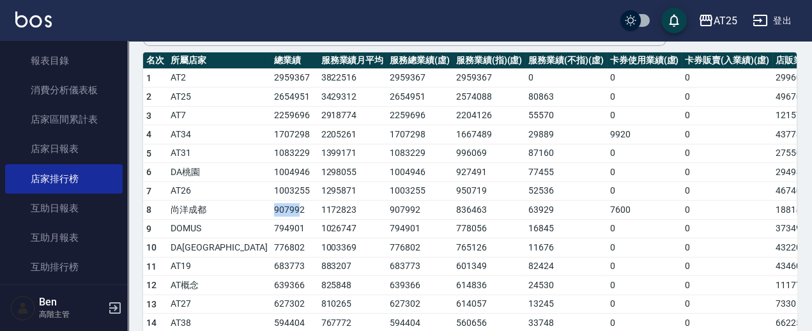
drag, startPoint x: 222, startPoint y: 187, endPoint x: 236, endPoint y: 187, distance: 13.4
click at [271, 201] on td "907992" at bounding box center [294, 210] width 47 height 19
drag, startPoint x: 257, startPoint y: 188, endPoint x: 283, endPoint y: 189, distance: 26.2
click at [318, 201] on td "1172823" at bounding box center [352, 210] width 69 height 19
click at [772, 201] on td "18814" at bounding box center [800, 210] width 57 height 19
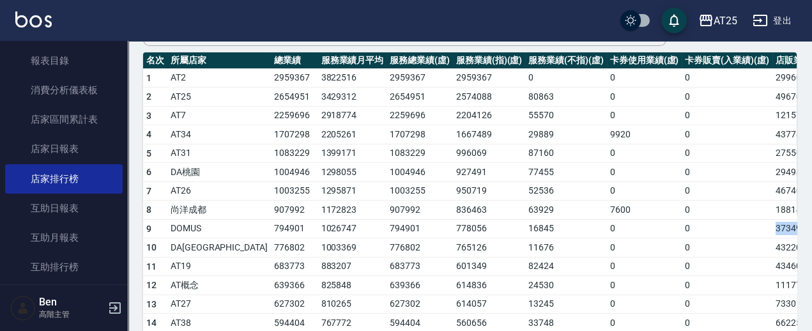
drag, startPoint x: 711, startPoint y: 204, endPoint x: 745, endPoint y: 204, distance: 33.9
click at [772, 219] on td "37349" at bounding box center [800, 228] width 57 height 19
drag, startPoint x: 211, startPoint y: 206, endPoint x: 238, endPoint y: 206, distance: 26.2
click at [271, 219] on td "794901" at bounding box center [294, 228] width 47 height 19
drag, startPoint x: 258, startPoint y: 204, endPoint x: 287, endPoint y: 203, distance: 28.8
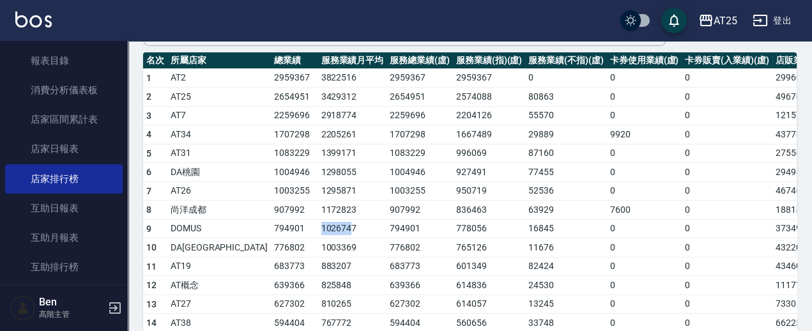
click at [318, 219] on td "1026747" at bounding box center [352, 228] width 69 height 19
drag, startPoint x: 259, startPoint y: 204, endPoint x: 286, endPoint y: 204, distance: 26.8
click at [318, 219] on td "1026747" at bounding box center [352, 228] width 69 height 19
drag, startPoint x: 212, startPoint y: 224, endPoint x: 236, endPoint y: 224, distance: 24.3
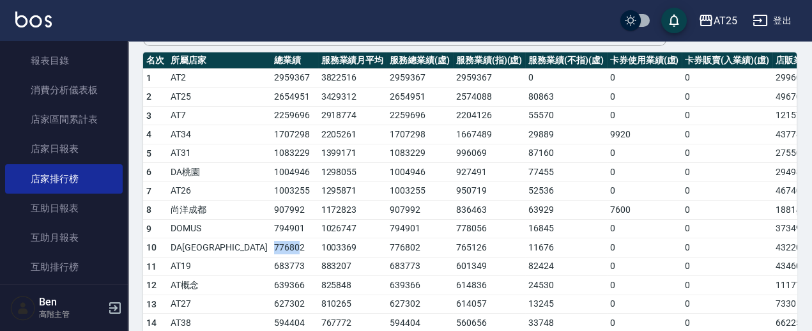
click at [271, 238] on td "776802" at bounding box center [294, 247] width 47 height 19
drag, startPoint x: 259, startPoint y: 224, endPoint x: 286, endPoint y: 224, distance: 26.8
click at [318, 238] on td "1003369" at bounding box center [352, 247] width 69 height 19
drag, startPoint x: 714, startPoint y: 220, endPoint x: 749, endPoint y: 220, distance: 35.1
click at [772, 238] on td "43220" at bounding box center [800, 247] width 57 height 19
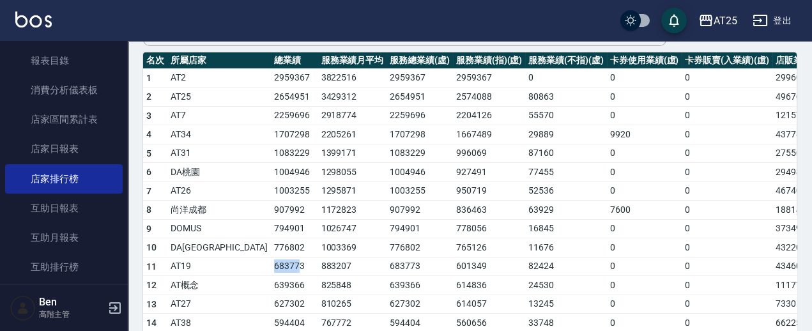
drag, startPoint x: 211, startPoint y: 241, endPoint x: 235, endPoint y: 241, distance: 24.3
click at [271, 257] on td "683773" at bounding box center [294, 266] width 47 height 19
drag, startPoint x: 274, startPoint y: 243, endPoint x: 284, endPoint y: 243, distance: 10.2
click at [318, 257] on td "883207" at bounding box center [352, 266] width 69 height 19
drag, startPoint x: 722, startPoint y: 243, endPoint x: 733, endPoint y: 243, distance: 11.5
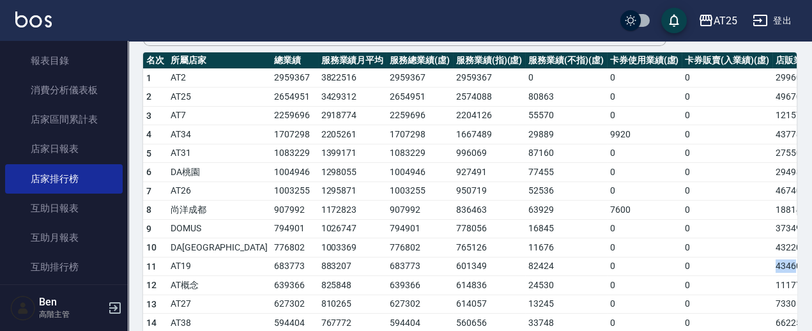
click at [772, 257] on td "43460" at bounding box center [800, 266] width 57 height 19
drag, startPoint x: 726, startPoint y: 243, endPoint x: 742, endPoint y: 243, distance: 16.0
click at [772, 257] on td "43460" at bounding box center [800, 266] width 57 height 19
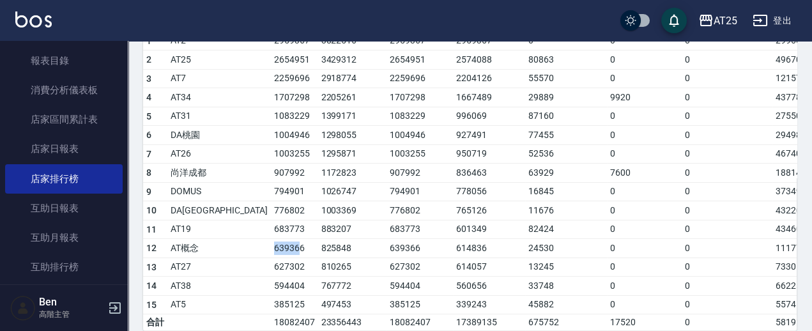
drag, startPoint x: 213, startPoint y: 226, endPoint x: 235, endPoint y: 224, distance: 22.4
click at [271, 239] on td "639366" at bounding box center [294, 248] width 47 height 19
drag, startPoint x: 260, startPoint y: 223, endPoint x: 282, endPoint y: 222, distance: 22.4
click at [318, 239] on td "825848" at bounding box center [352, 248] width 69 height 19
click at [742, 239] on tr "12 AT概念 639366 825848 639366 614836 24530 0 0 11177 620 / -24808" at bounding box center [551, 248] width 816 height 19
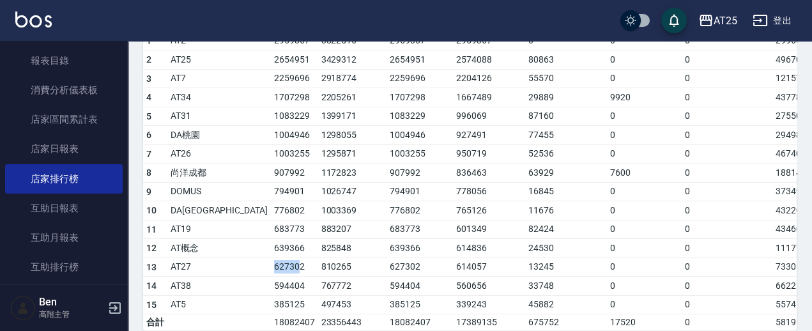
drag, startPoint x: 210, startPoint y: 243, endPoint x: 238, endPoint y: 243, distance: 28.1
click at [238, 257] on tr "13 AT27 627302 810265 627302 614057 13245 0 0 7330 370 / -14800" at bounding box center [551, 266] width 816 height 19
drag, startPoint x: 254, startPoint y: 244, endPoint x: 284, endPoint y: 244, distance: 30.7
click at [284, 257] on tr "13 AT27 627302 810265 627302 614057 13245 0 0 7330 370 / -14800" at bounding box center [551, 266] width 816 height 19
click at [772, 257] on td "7330" at bounding box center [800, 266] width 57 height 19
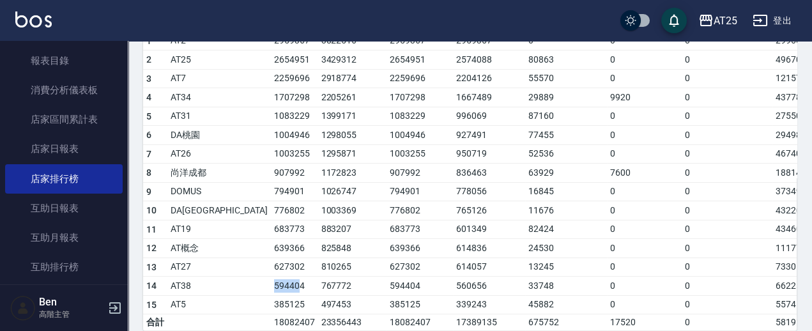
drag, startPoint x: 211, startPoint y: 262, endPoint x: 239, endPoint y: 262, distance: 28.1
click at [271, 277] on td "594404" at bounding box center [294, 286] width 47 height 19
drag, startPoint x: 260, startPoint y: 263, endPoint x: 283, endPoint y: 262, distance: 23.0
click at [318, 277] on td "767772" at bounding box center [352, 286] width 69 height 19
drag, startPoint x: 715, startPoint y: 261, endPoint x: 729, endPoint y: 261, distance: 14.1
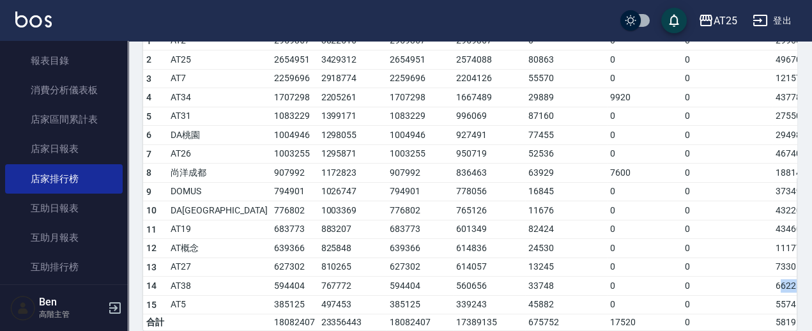
click at [772, 277] on td "66225" at bounding box center [800, 286] width 57 height 19
drag, startPoint x: 711, startPoint y: 261, endPoint x: 741, endPoint y: 261, distance: 30.0
click at [772, 277] on td "66225" at bounding box center [800, 286] width 57 height 19
click at [241, 295] on tr "15 AT5 385125 497453 385125 339243 45882 0 0 5574 260 / -10400" at bounding box center [551, 304] width 816 height 19
click at [271, 295] on td "385125" at bounding box center [294, 304] width 47 height 19
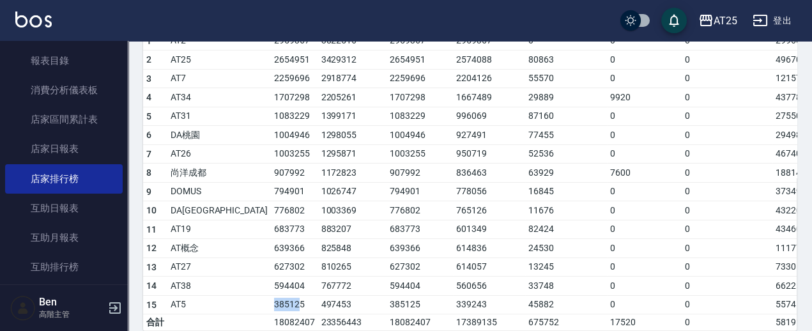
drag, startPoint x: 213, startPoint y: 279, endPoint x: 236, endPoint y: 279, distance: 22.4
click at [271, 295] on td "385125" at bounding box center [294, 304] width 47 height 19
drag, startPoint x: 261, startPoint y: 275, endPoint x: 284, endPoint y: 275, distance: 23.0
click at [318, 295] on td "497453" at bounding box center [352, 304] width 69 height 19
drag, startPoint x: 716, startPoint y: 280, endPoint x: 728, endPoint y: 280, distance: 12.8
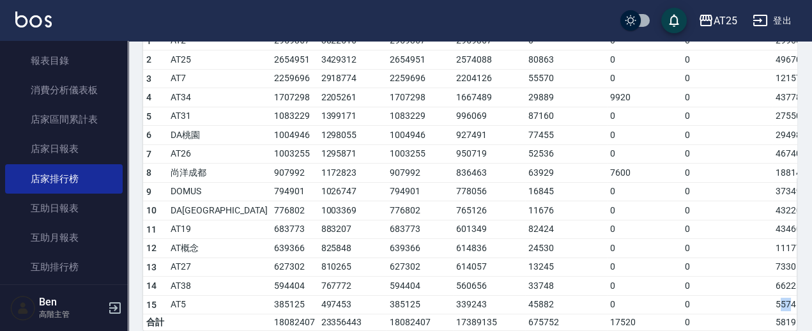
click at [772, 295] on td "5574" at bounding box center [800, 304] width 57 height 19
drag, startPoint x: 705, startPoint y: 280, endPoint x: 725, endPoint y: 280, distance: 20.4
click at [725, 295] on tr "15 AT5 385125 497453 385125 339243 45882 0 0 5574 260 / -10400" at bounding box center [551, 304] width 816 height 19
click at [772, 295] on td "5574" at bounding box center [800, 304] width 57 height 19
drag, startPoint x: 714, startPoint y: 280, endPoint x: 740, endPoint y: 280, distance: 26.2
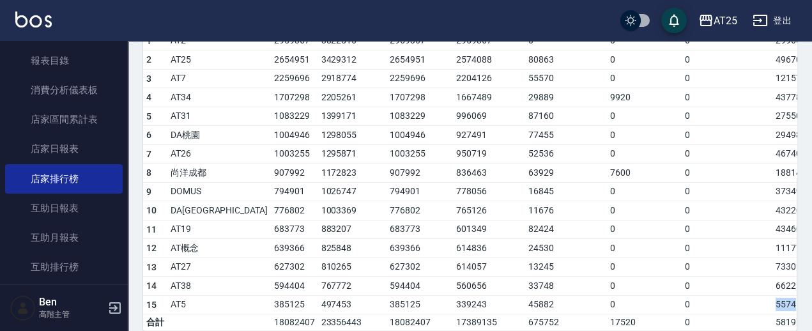
click at [772, 295] on td "5574" at bounding box center [800, 304] width 57 height 19
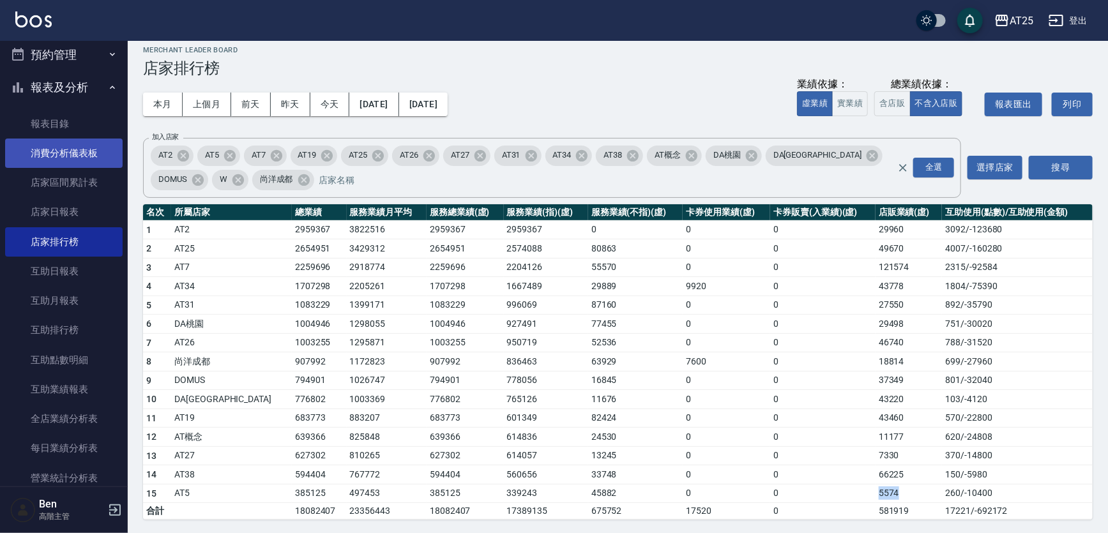
scroll to position [0, 0]
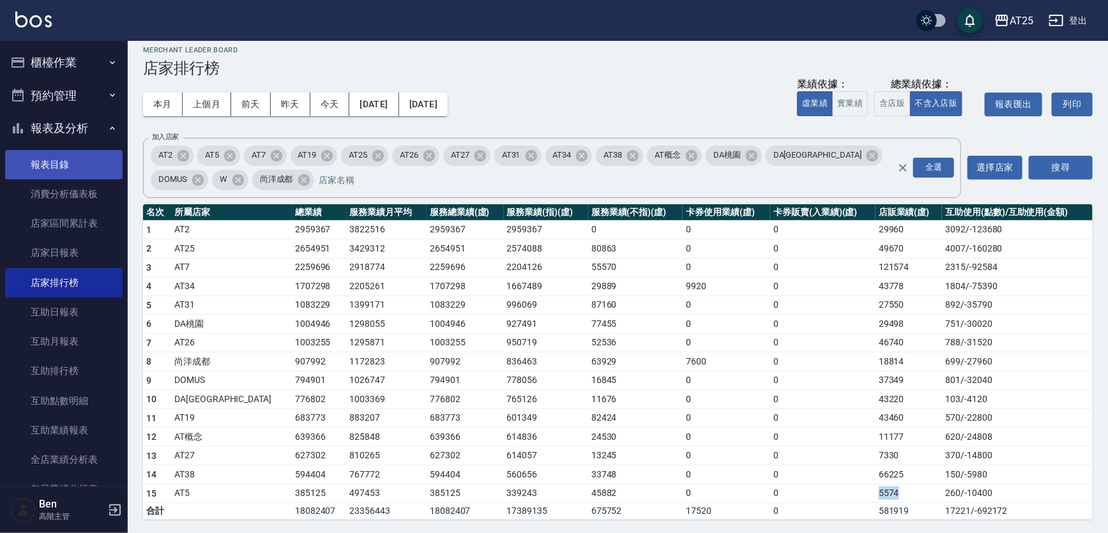
click at [67, 158] on link "報表目錄" at bounding box center [64, 164] width 118 height 29
